Goal: Find specific page/section: Find specific page/section

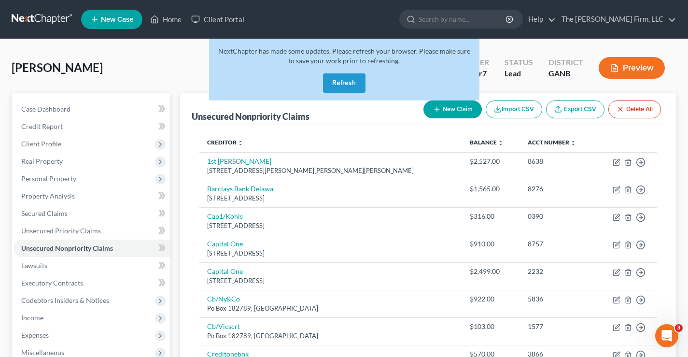
click at [341, 85] on button "Refresh" at bounding box center [344, 82] width 42 height 19
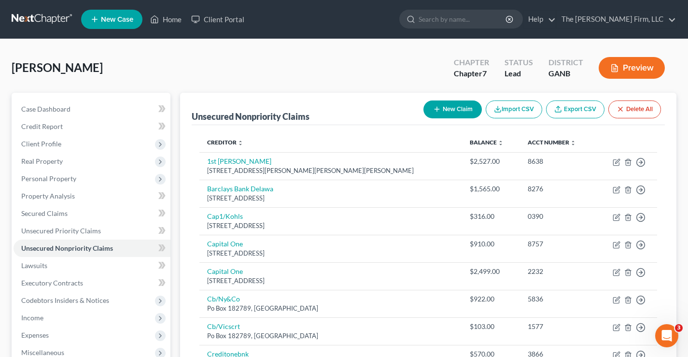
click at [44, 19] on link at bounding box center [43, 19] width 62 height 17
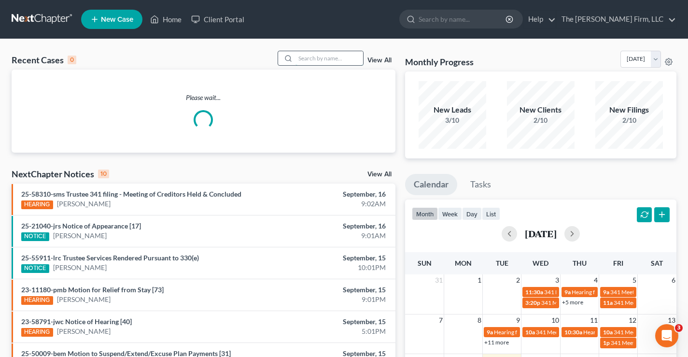
click at [336, 57] on input "search" at bounding box center [330, 58] width 68 height 14
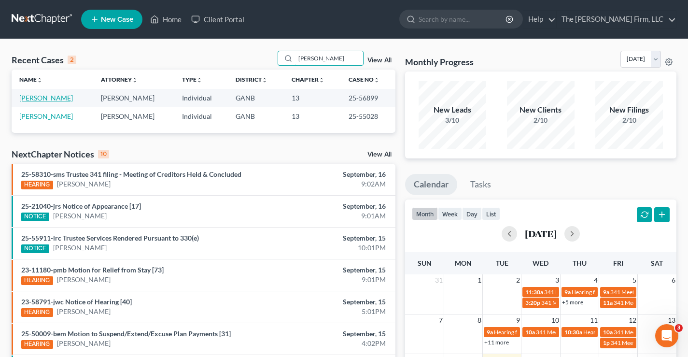
type input "avery"
click at [46, 99] on link "Avery, Kaylan" at bounding box center [46, 98] width 54 height 8
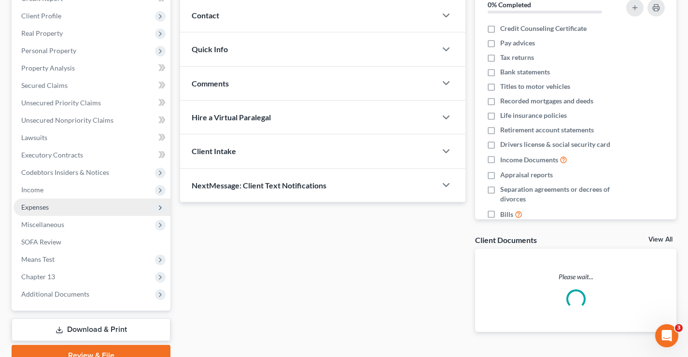
scroll to position [174, 0]
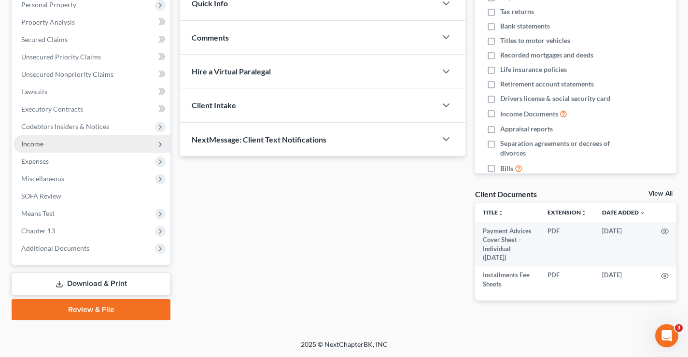
click at [37, 144] on span "Income" at bounding box center [32, 144] width 22 height 8
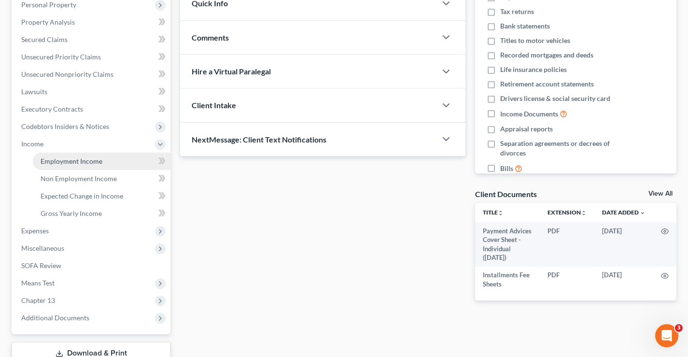
click at [54, 158] on span "Employment Income" at bounding box center [72, 161] width 62 height 8
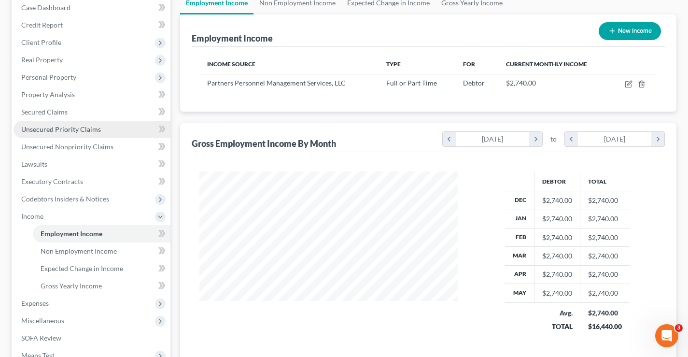
scroll to position [193, 0]
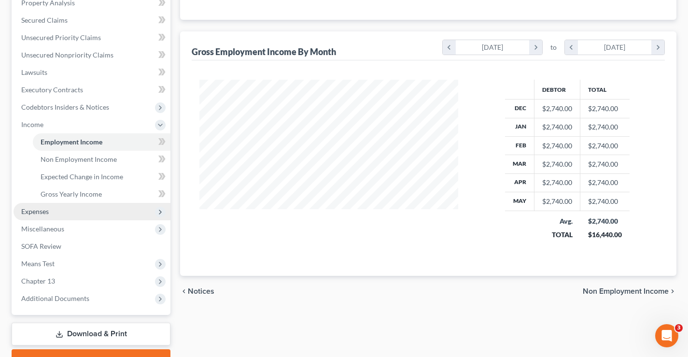
click at [43, 216] on span "Expenses" at bounding box center [92, 211] width 157 height 17
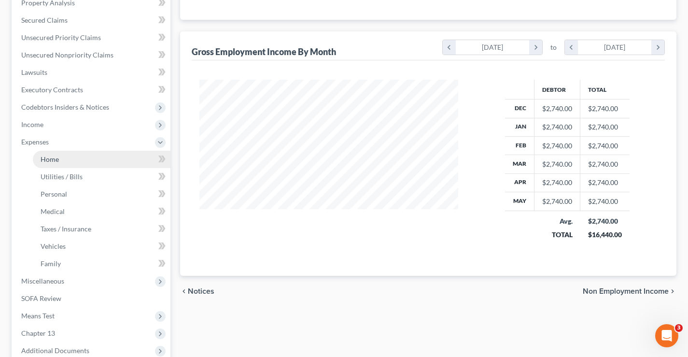
click at [51, 162] on span "Home" at bounding box center [50, 159] width 18 height 8
